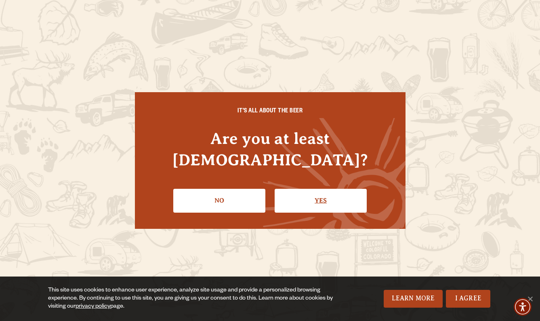
click at [303, 190] on link "Yes" at bounding box center [321, 200] width 92 height 23
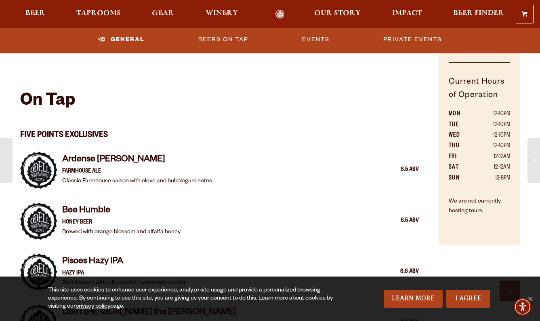
scroll to position [444, 0]
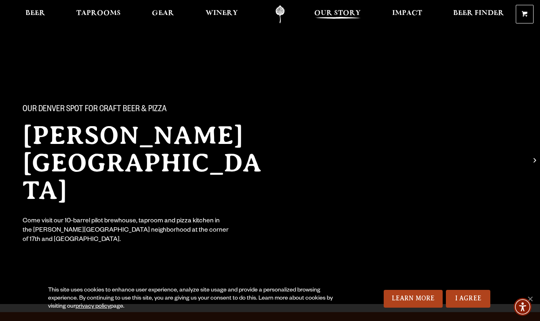
click at [323, 15] on span "Our Story" at bounding box center [337, 13] width 46 height 6
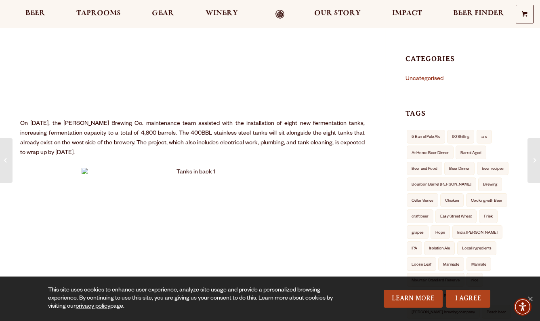
scroll to position [177, 0]
